Goal: Navigation & Orientation: Find specific page/section

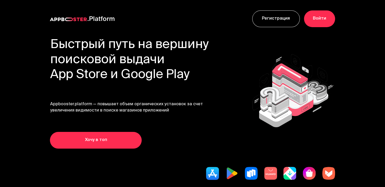
click at [284, 18] on link "Регистрация" at bounding box center [276, 18] width 48 height 17
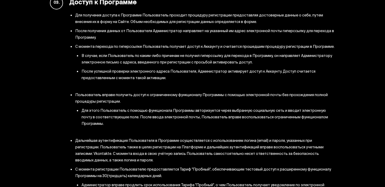
scroll to position [280, 0]
click at [215, 108] on li "Для этого Пользователь с помощью функционала Программы авторизуется через выбра…" at bounding box center [207, 118] width 253 height 20
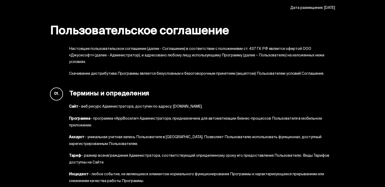
scroll to position [0, 0]
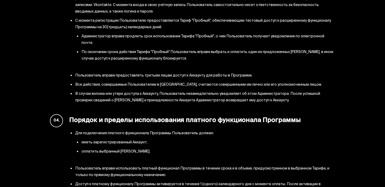
scroll to position [430, 0]
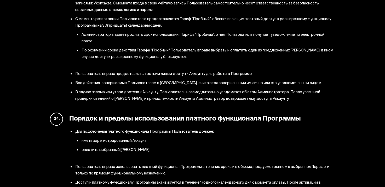
click at [148, 147] on li "оплатить выбранный Тариф." at bounding box center [207, 150] width 253 height 7
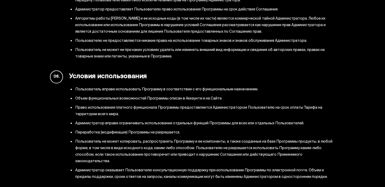
scroll to position [706, 0]
click at [113, 104] on li "Право использования платного функционала Программы предоставляется Администрато…" at bounding box center [204, 110] width 259 height 13
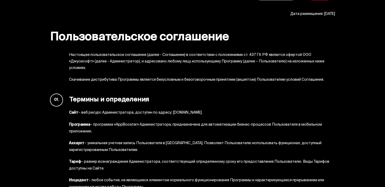
scroll to position [0, 0]
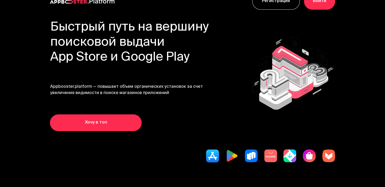
scroll to position [8, 0]
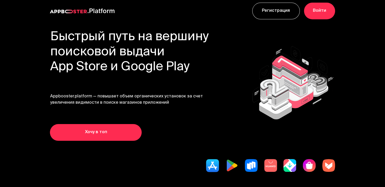
click at [321, 7] on link "Войти" at bounding box center [319, 11] width 31 height 17
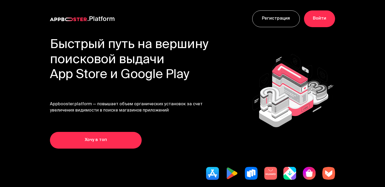
scroll to position [8, 0]
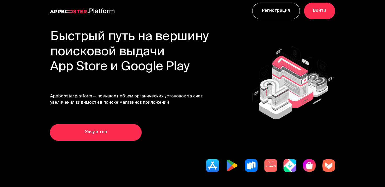
click at [212, 166] on img at bounding box center [212, 165] width 13 height 13
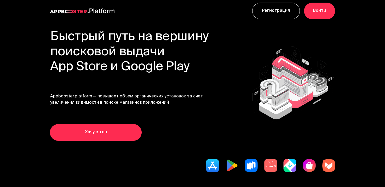
click at [212, 166] on img at bounding box center [212, 165] width 13 height 13
click at [211, 165] on img at bounding box center [212, 165] width 13 height 13
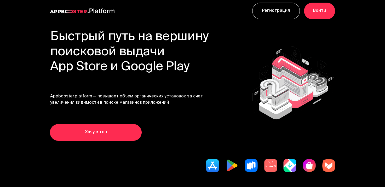
click at [230, 166] on img at bounding box center [231, 165] width 13 height 13
click at [250, 163] on img at bounding box center [250, 165] width 13 height 13
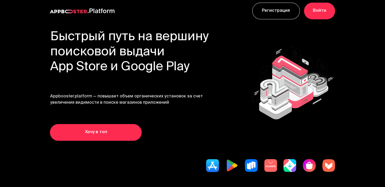
click at [270, 162] on img at bounding box center [270, 165] width 13 height 13
click at [287, 161] on img at bounding box center [289, 165] width 13 height 13
click at [321, 10] on link "Войти" at bounding box center [319, 11] width 31 height 17
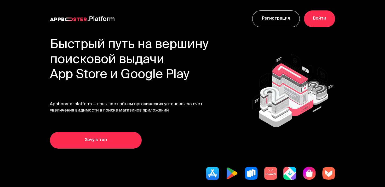
scroll to position [8, 0]
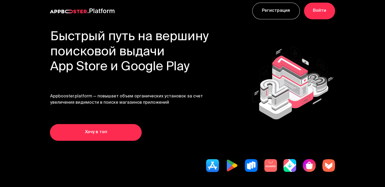
click at [307, 163] on img at bounding box center [308, 165] width 13 height 13
click at [330, 161] on img at bounding box center [328, 165] width 13 height 13
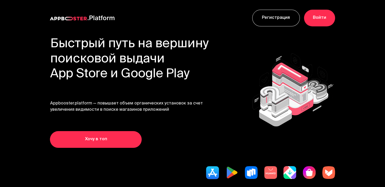
scroll to position [0, 0]
